Goal: Use online tool/utility

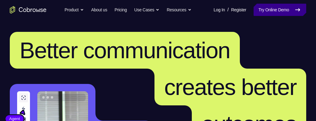
click at [272, 9] on link "Try Online Demo" at bounding box center [279, 10] width 53 height 12
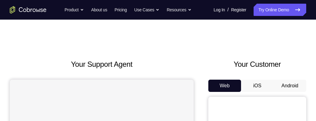
click at [287, 86] on button "Android" at bounding box center [289, 85] width 33 height 12
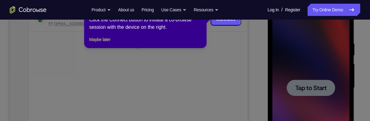
scroll to position [106, 0]
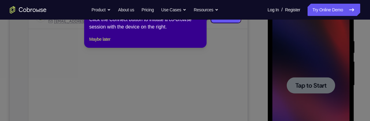
click at [314, 92] on icon at bounding box center [185, 60] width 370 height 121
click at [96, 43] on button "Maybe later" at bounding box center [99, 38] width 21 height 7
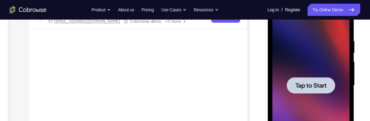
click at [315, 84] on span "Tap to Start" at bounding box center [310, 85] width 31 height 6
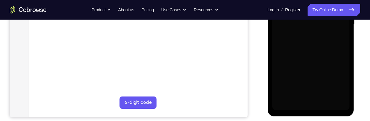
scroll to position [171, 0]
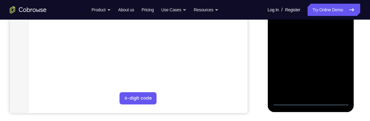
click at [310, 101] on div at bounding box center [310, 19] width 77 height 171
click at [315, 75] on div at bounding box center [310, 19] width 77 height 171
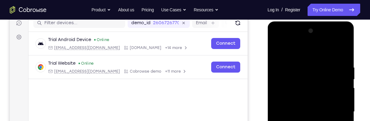
scroll to position [79, 0]
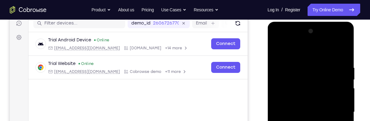
click at [315, 53] on div at bounding box center [310, 111] width 77 height 171
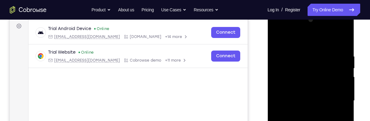
scroll to position [103, 0]
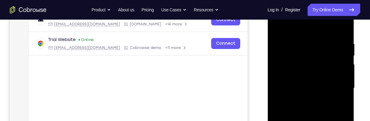
click at [315, 53] on div at bounding box center [310, 87] width 77 height 171
click at [293, 27] on div at bounding box center [310, 87] width 77 height 171
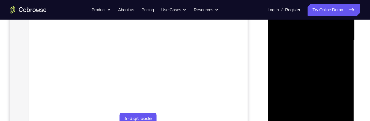
scroll to position [154, 0]
click at [285, 91] on div at bounding box center [310, 36] width 77 height 171
click at [289, 89] on div at bounding box center [310, 36] width 77 height 171
click at [315, 48] on div at bounding box center [310, 36] width 77 height 171
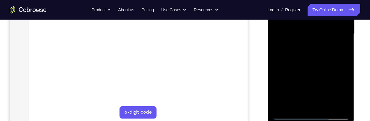
scroll to position [156, 0]
click at [289, 31] on div at bounding box center [310, 35] width 77 height 171
click at [311, 88] on div at bounding box center [310, 35] width 77 height 171
click at [281, 29] on div at bounding box center [310, 35] width 77 height 171
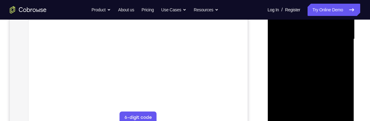
scroll to position [175, 0]
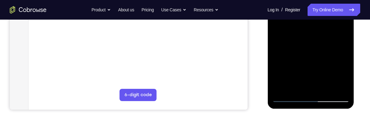
click at [309, 96] on div at bounding box center [310, 16] width 77 height 171
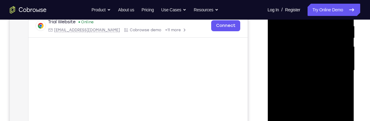
scroll to position [113, 0]
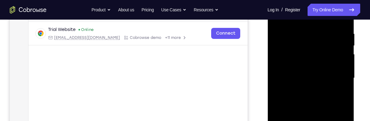
click at [287, 71] on div at bounding box center [310, 77] width 77 height 171
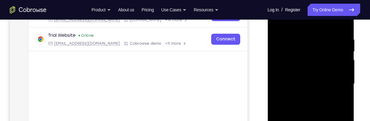
scroll to position [100, 0]
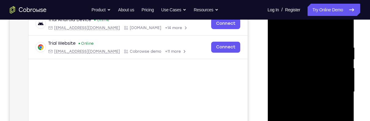
click at [283, 84] on div at bounding box center [310, 91] width 77 height 171
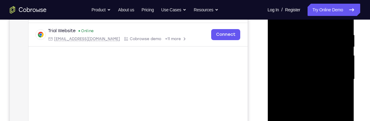
scroll to position [120, 0]
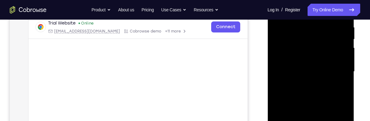
click at [315, 76] on div at bounding box center [310, 71] width 77 height 171
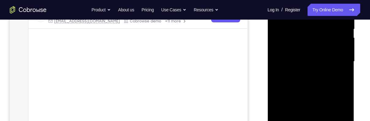
scroll to position [147, 0]
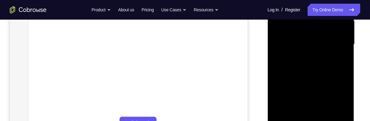
click at [315, 113] on div at bounding box center [310, 44] width 77 height 171
click at [315, 25] on div at bounding box center [310, 44] width 77 height 171
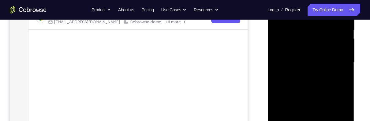
scroll to position [126, 0]
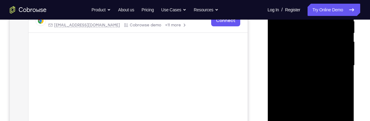
click at [315, 24] on div at bounding box center [310, 65] width 77 height 171
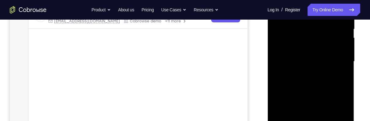
scroll to position [131, 0]
click at [315, 38] on div at bounding box center [310, 60] width 77 height 171
click at [315, 74] on div at bounding box center [310, 60] width 77 height 171
click at [315, 73] on div at bounding box center [310, 60] width 77 height 171
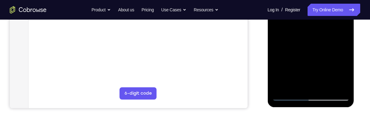
scroll to position [177, 0]
click at [315, 84] on div at bounding box center [310, 14] width 77 height 171
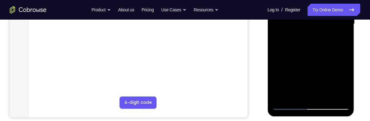
scroll to position [163, 0]
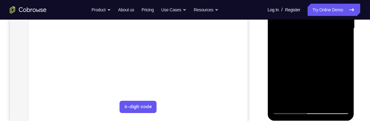
click at [315, 96] on div at bounding box center [310, 28] width 77 height 171
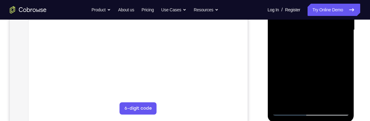
scroll to position [163, 0]
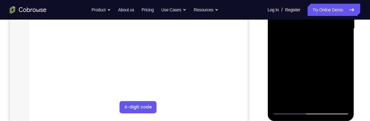
click at [315, 99] on div at bounding box center [310, 28] width 77 height 171
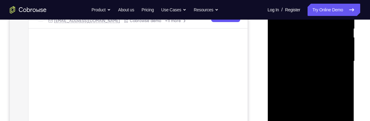
scroll to position [132, 0]
click at [315, 53] on div at bounding box center [310, 59] width 77 height 171
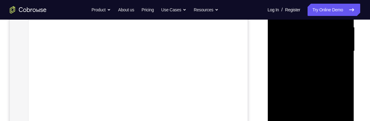
scroll to position [152, 0]
click at [315, 95] on div at bounding box center [310, 39] width 77 height 171
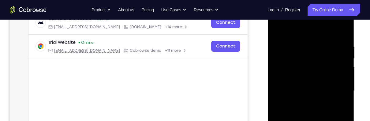
scroll to position [100, 0]
click at [315, 70] on div at bounding box center [310, 91] width 77 height 171
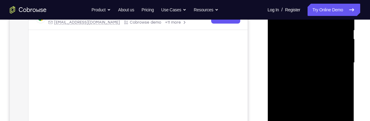
scroll to position [130, 0]
click at [313, 89] on div at bounding box center [310, 61] width 77 height 171
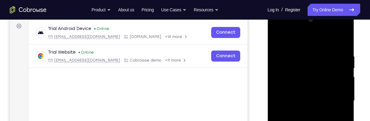
scroll to position [87, 0]
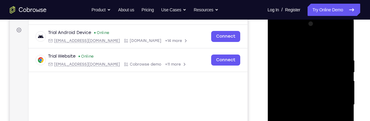
click at [278, 36] on div at bounding box center [310, 104] width 77 height 171
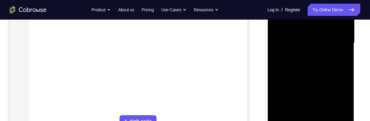
scroll to position [143, 0]
